Goal: Use online tool/utility: Utilize a website feature to perform a specific function

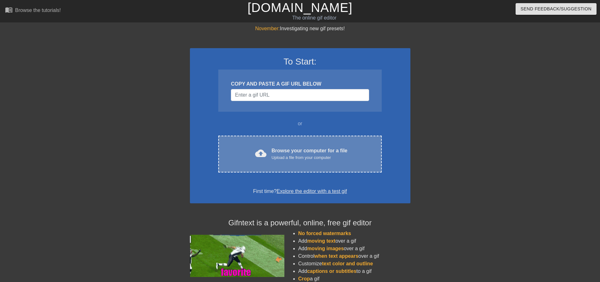
click at [311, 155] on div "Upload a file from your computer" at bounding box center [310, 158] width 76 height 6
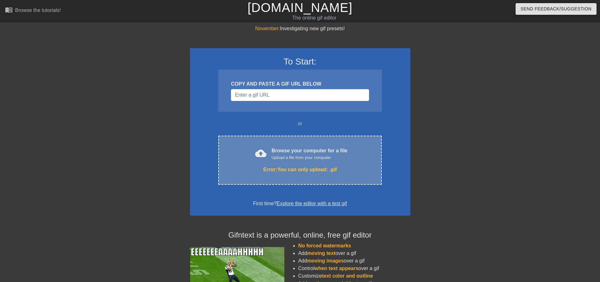
click at [322, 167] on div "Error: You can only upload: .gif" at bounding box center [300, 170] width 137 height 8
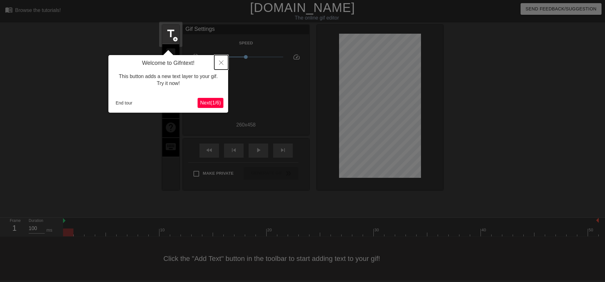
click at [219, 64] on icon "Close" at bounding box center [221, 63] width 4 height 4
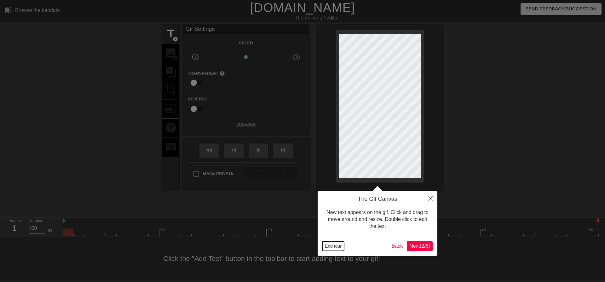
click at [337, 250] on button "End tour" at bounding box center [333, 246] width 22 height 9
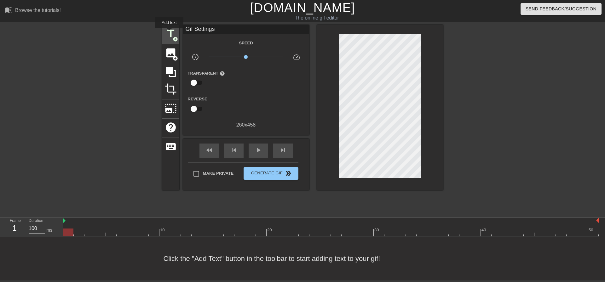
click at [169, 33] on span "title" at bounding box center [171, 34] width 12 height 12
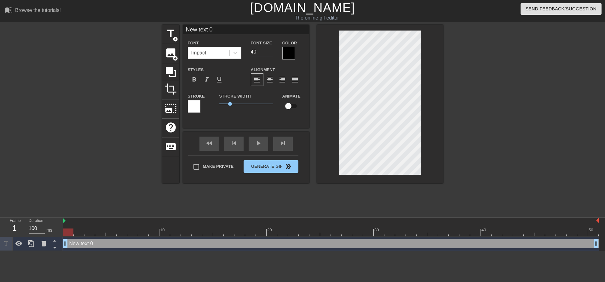
drag, startPoint x: 256, startPoint y: 51, endPoint x: 247, endPoint y: 51, distance: 9.1
click at [247, 51] on div "Font Size 40" at bounding box center [262, 49] width 32 height 20
type input "20"
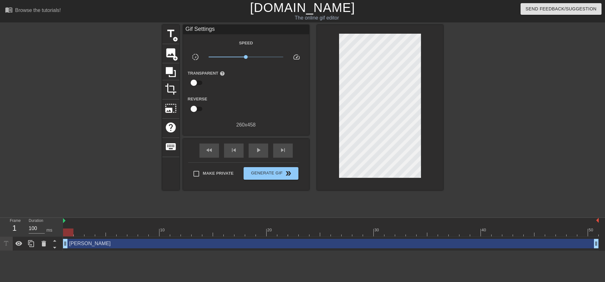
scroll to position [1, 1]
type textarea "[PERSON_NAME]"
click at [462, 89] on div at bounding box center [498, 119] width 95 height 189
click at [200, 251] on html "menu_book Browse the tutorials! [DOMAIN_NAME] The online gif editor Send Feedba…" at bounding box center [302, 125] width 605 height 251
click at [483, 121] on div at bounding box center [498, 119] width 95 height 189
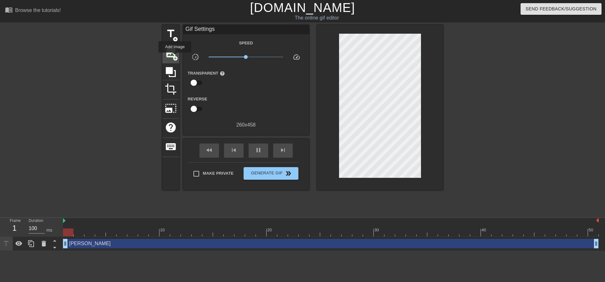
click at [175, 57] on span "add_circle" at bounding box center [175, 58] width 5 height 5
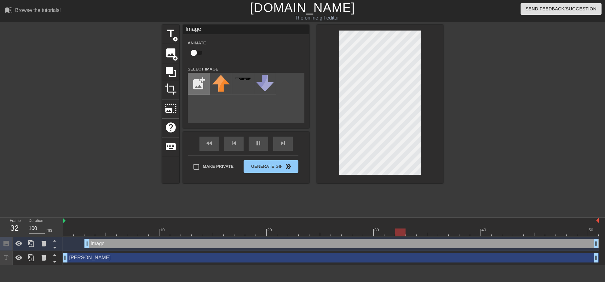
click at [199, 84] on input "file" at bounding box center [198, 83] width 21 height 21
type input "C:\fakepath\SAVE AS QC.png"
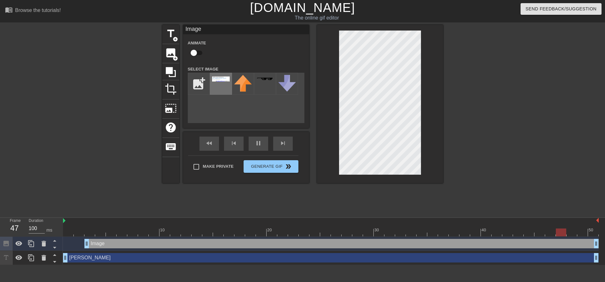
click at [217, 77] on img at bounding box center [221, 79] width 18 height 5
type textarea "[PERSON_NAME]"
click at [529, 158] on div at bounding box center [498, 119] width 95 height 189
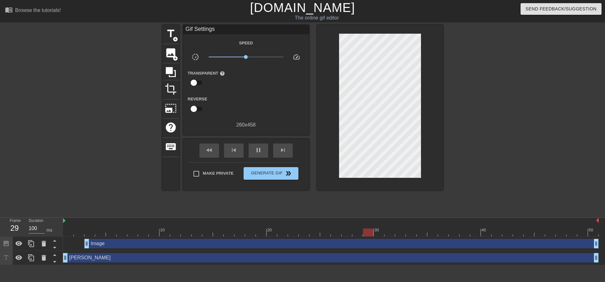
scroll to position [1, 1]
